Goal: Task Accomplishment & Management: Use online tool/utility

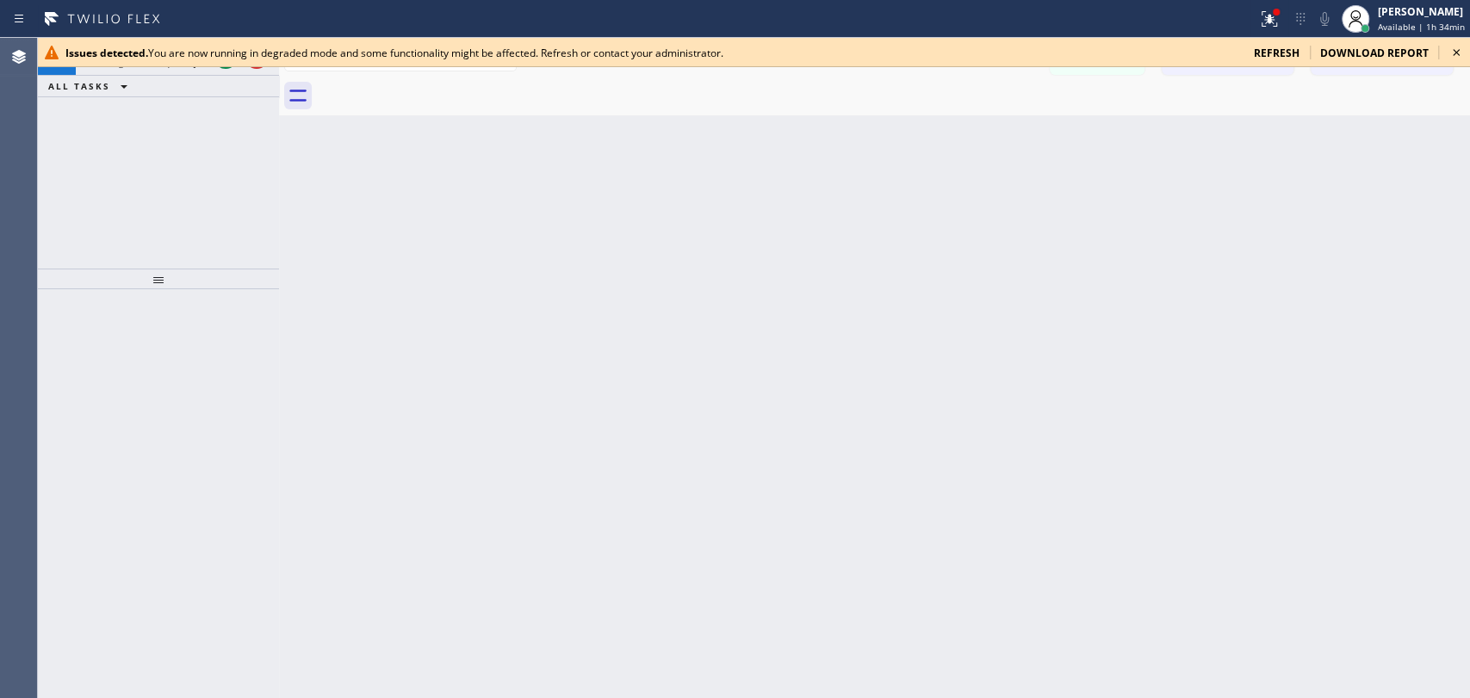
click at [1454, 55] on icon at bounding box center [1455, 52] width 21 height 21
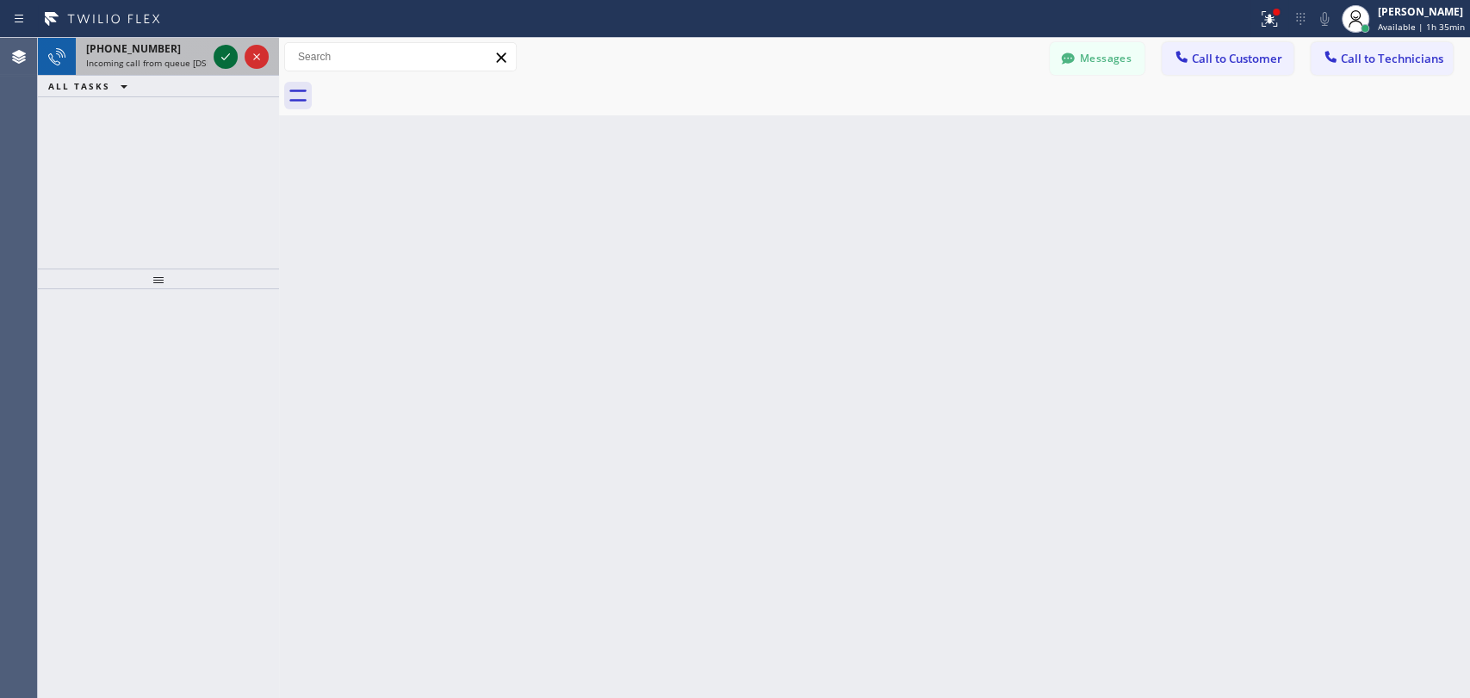
click at [229, 53] on icon at bounding box center [225, 56] width 9 height 7
click at [216, 62] on icon at bounding box center [225, 56] width 21 height 21
click at [227, 54] on icon at bounding box center [225, 56] width 21 height 21
drag, startPoint x: 1222, startPoint y: 360, endPoint x: 1191, endPoint y: 349, distance: 33.0
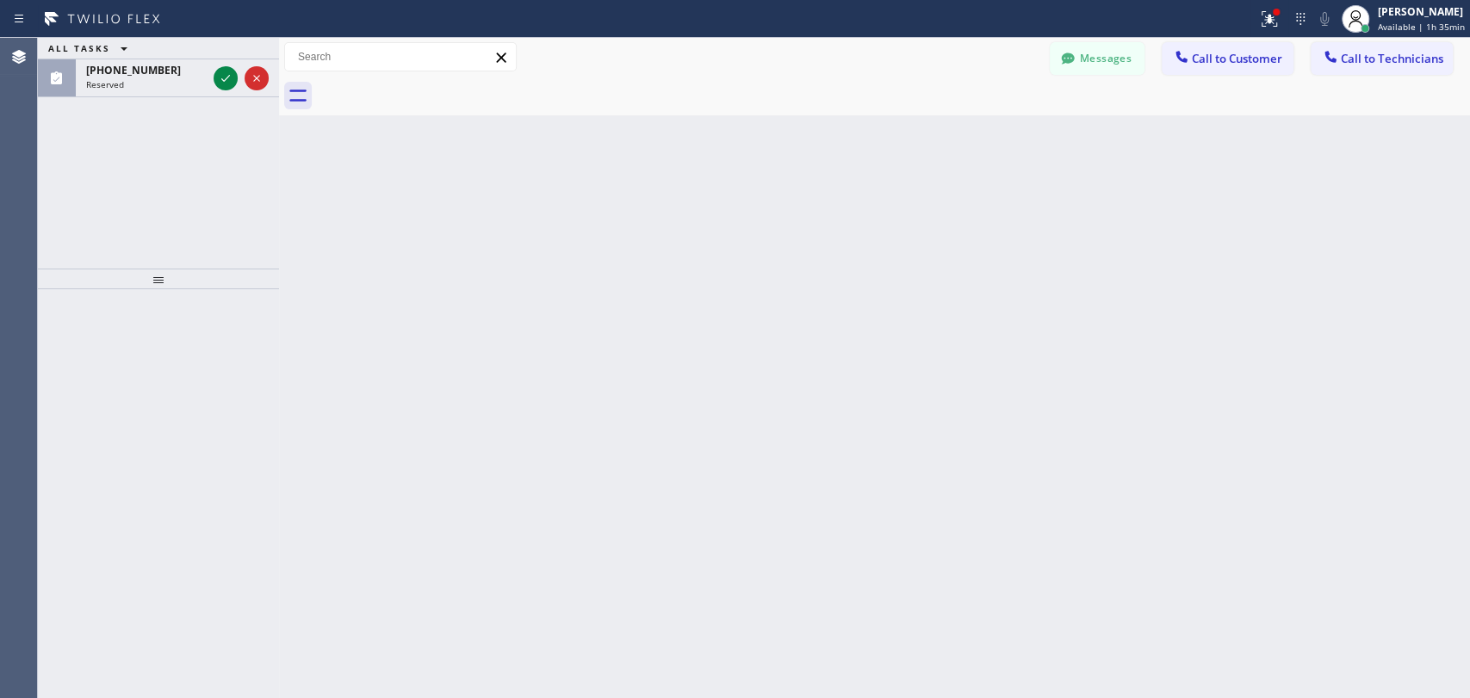
click at [1222, 359] on div "Back to Dashboard Change Sender ID Customers Technicians JM John Meuse 09/03 09…" at bounding box center [874, 368] width 1191 height 660
click at [223, 81] on icon at bounding box center [225, 78] width 9 height 7
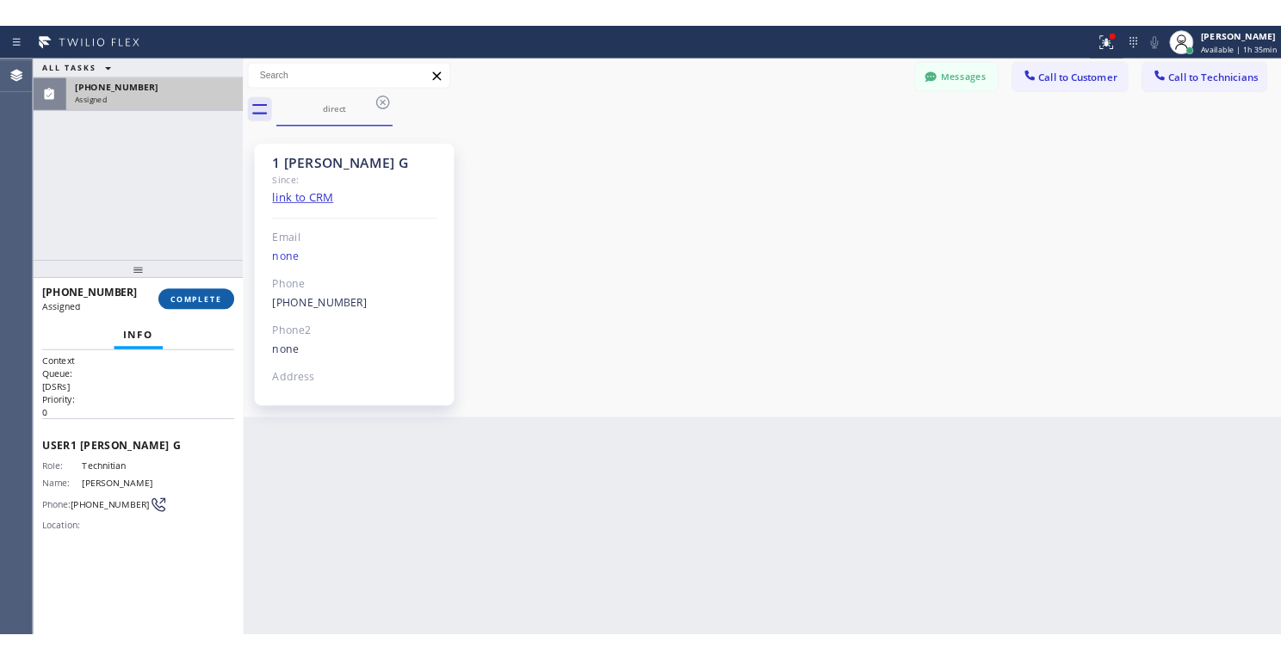
scroll to position [3246, 0]
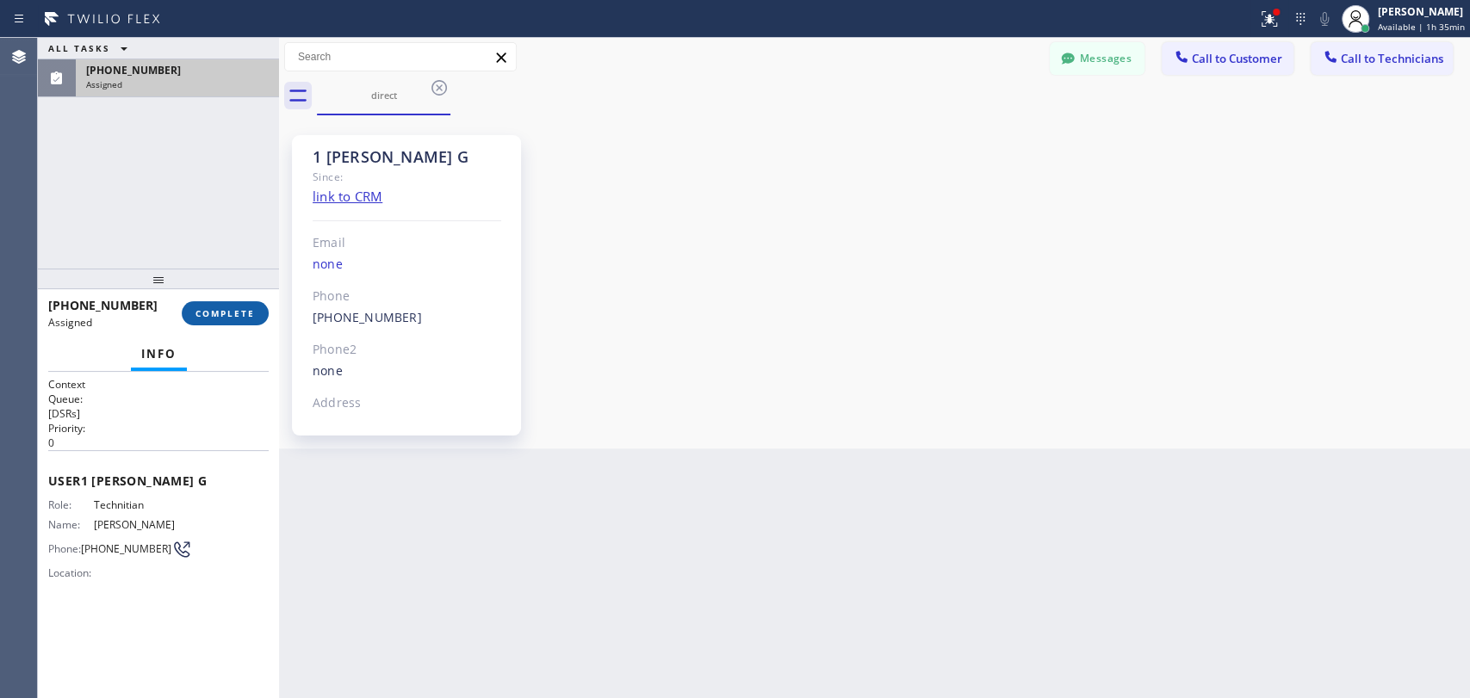
click at [229, 320] on button "COMPLETE" at bounding box center [225, 313] width 87 height 24
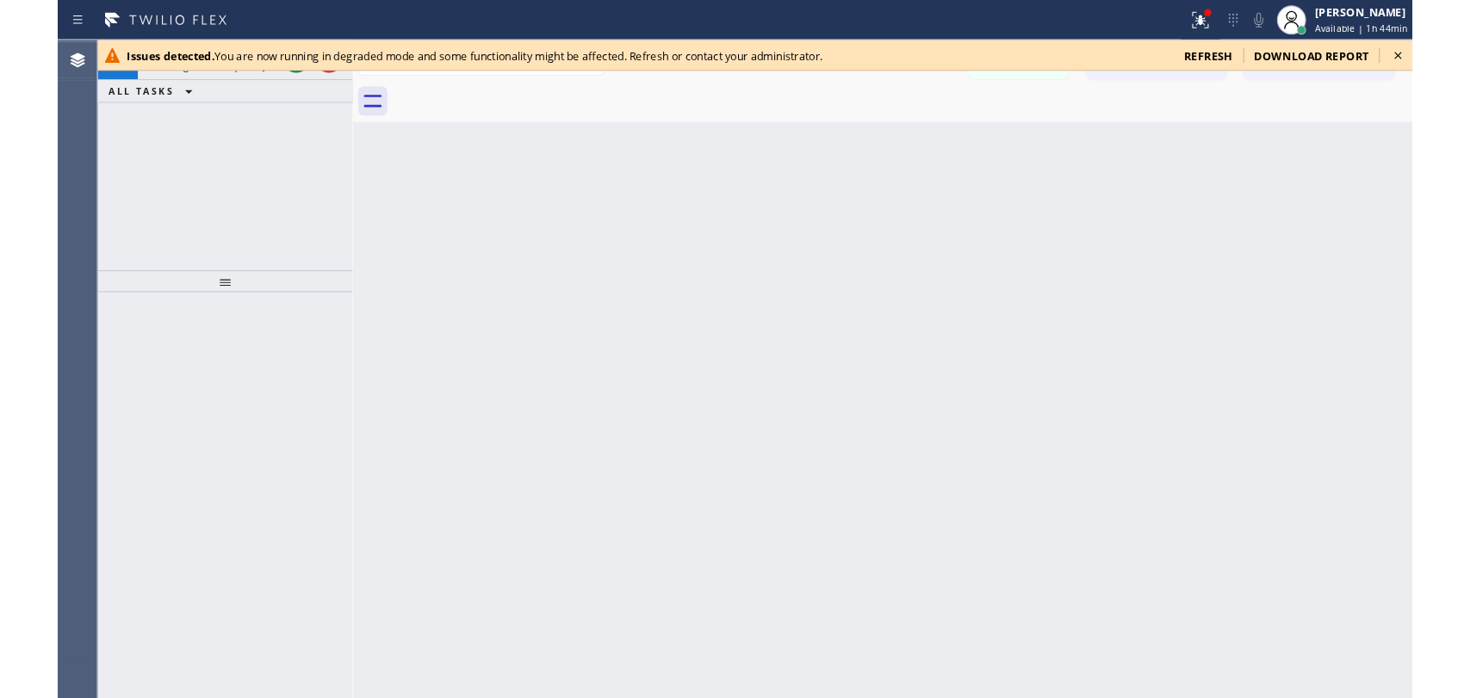
scroll to position [3345, 0]
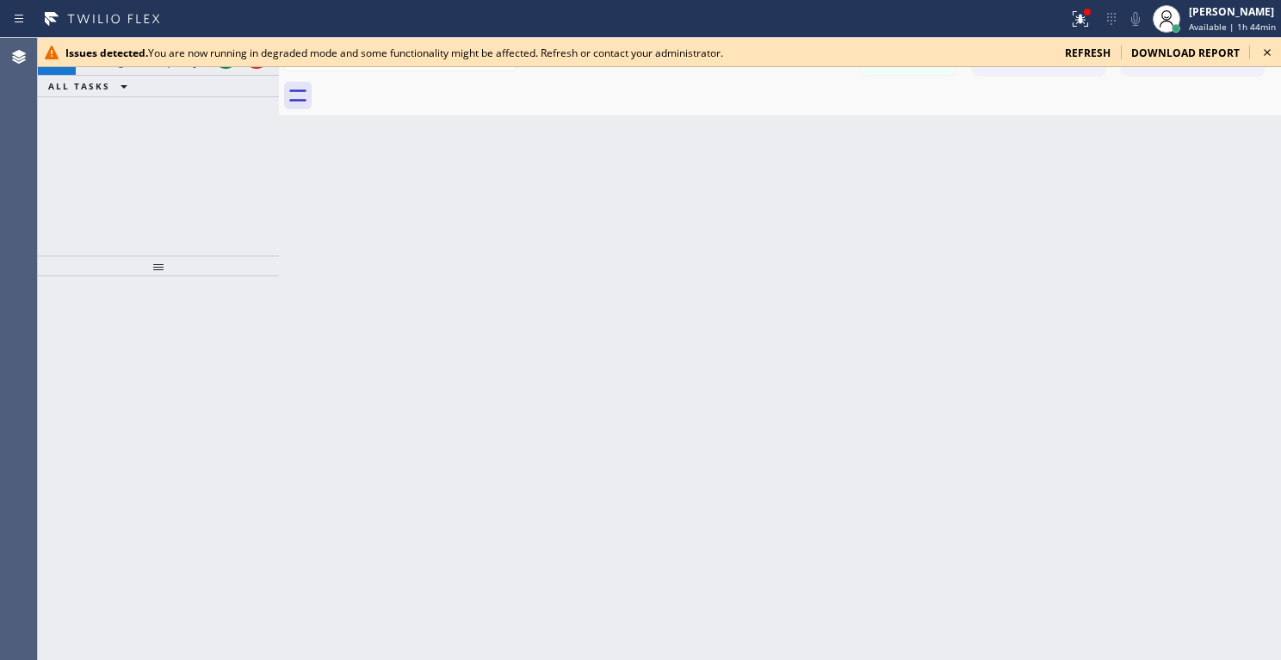
click at [1258, 48] on icon at bounding box center [1267, 52] width 21 height 21
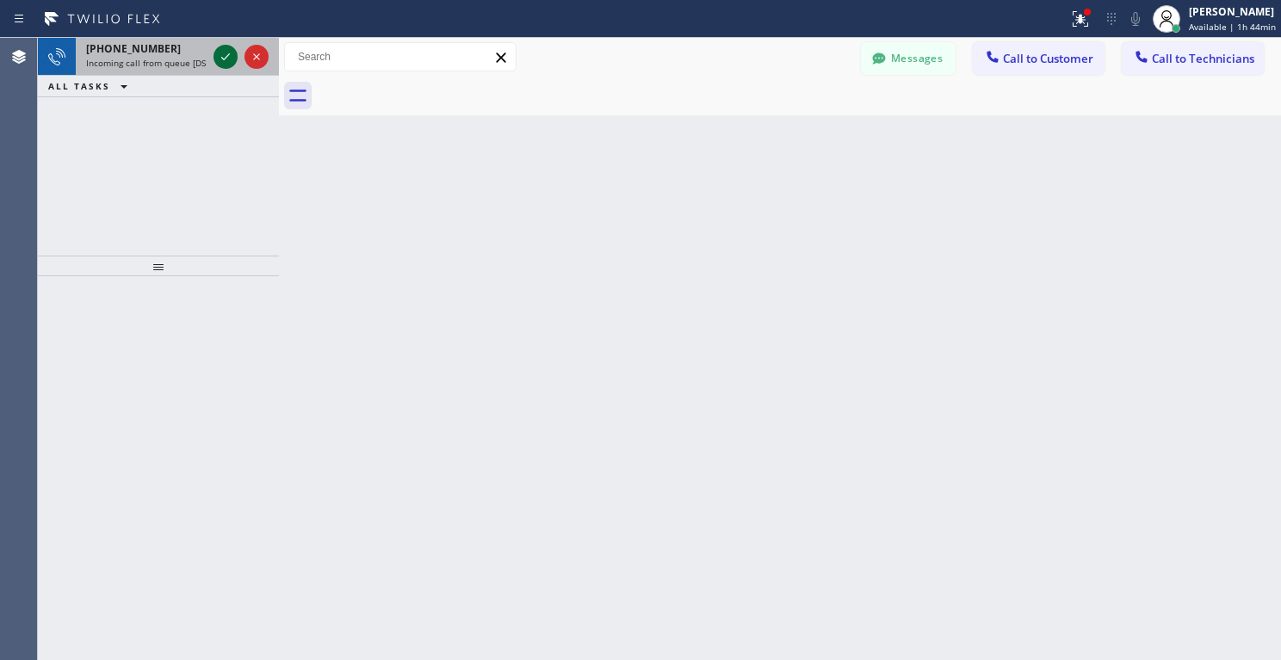
click at [224, 54] on icon at bounding box center [225, 56] width 21 height 21
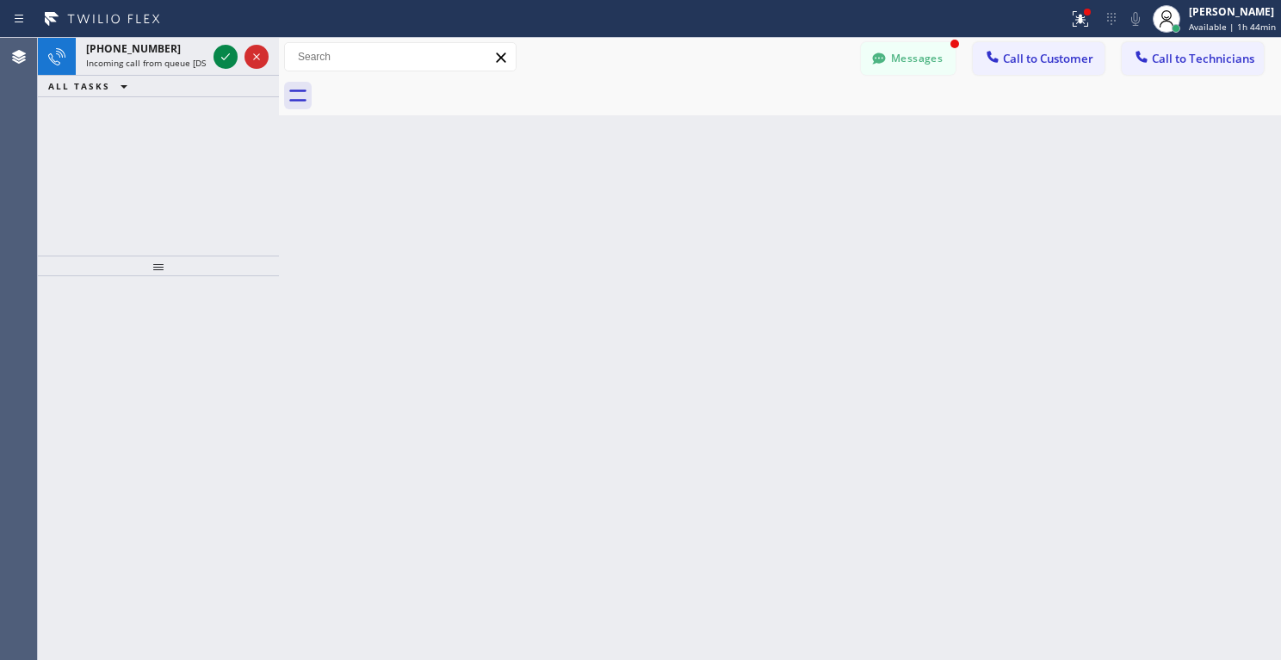
click at [225, 57] on icon at bounding box center [225, 56] width 21 height 21
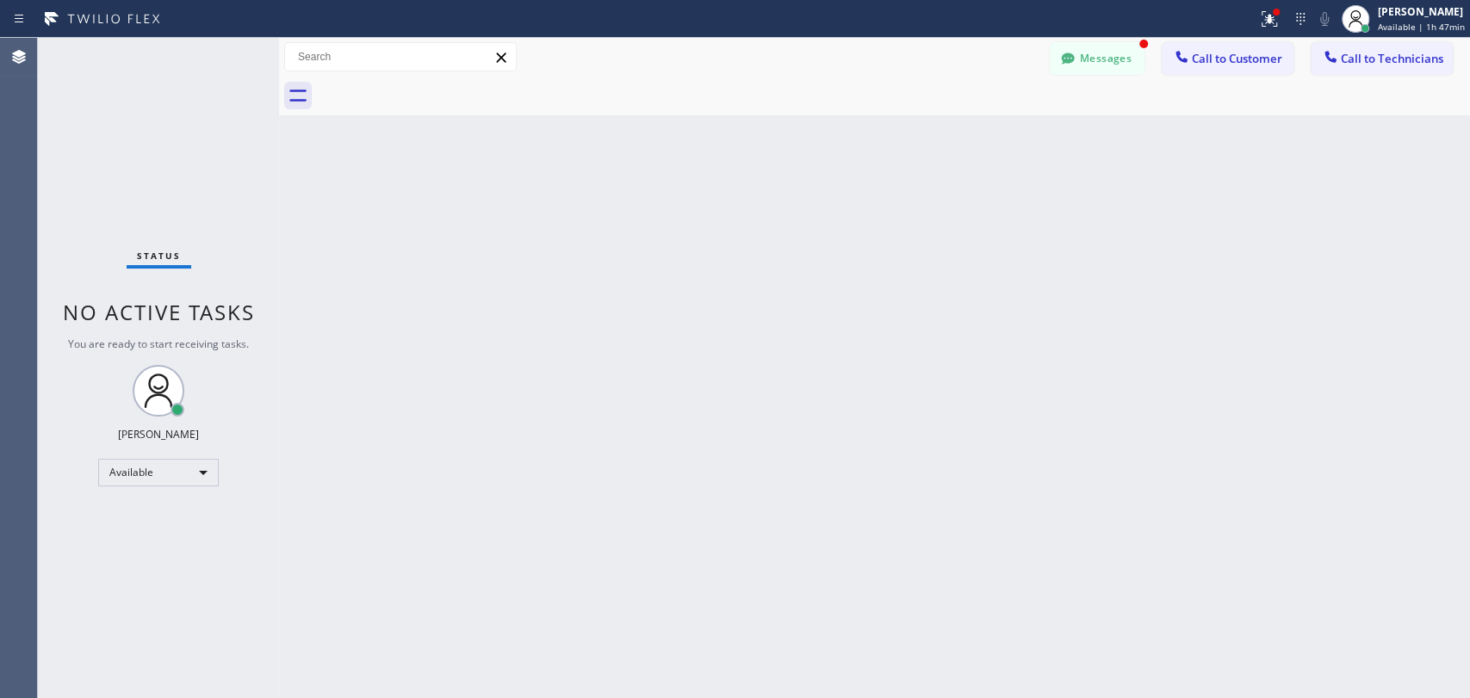
scroll to position [3246, 0]
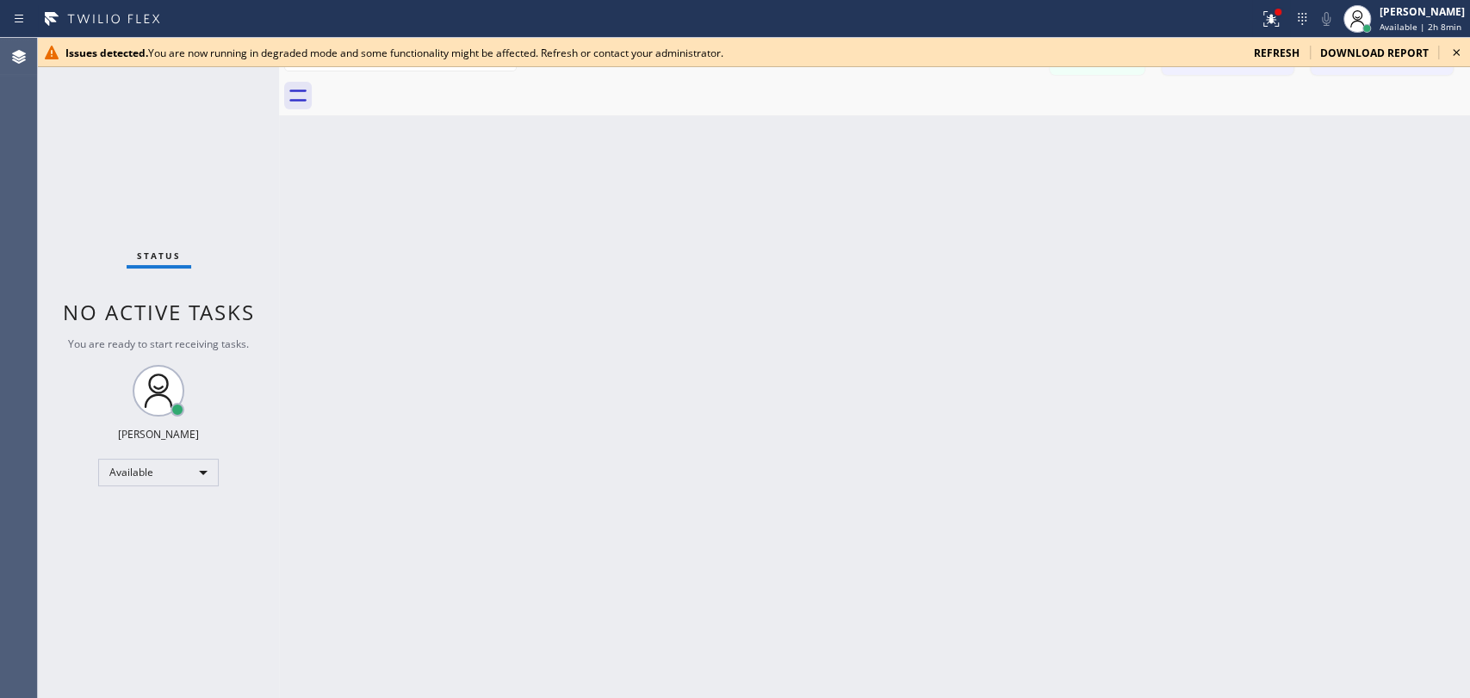
click at [1264, 197] on div "Back to Dashboard Change Sender ID Customers Technicians DH Dwight Hufman 09/03…" at bounding box center [874, 368] width 1191 height 660
click at [1454, 53] on icon at bounding box center [1455, 52] width 7 height 7
